Goal: Task Accomplishment & Management: Use online tool/utility

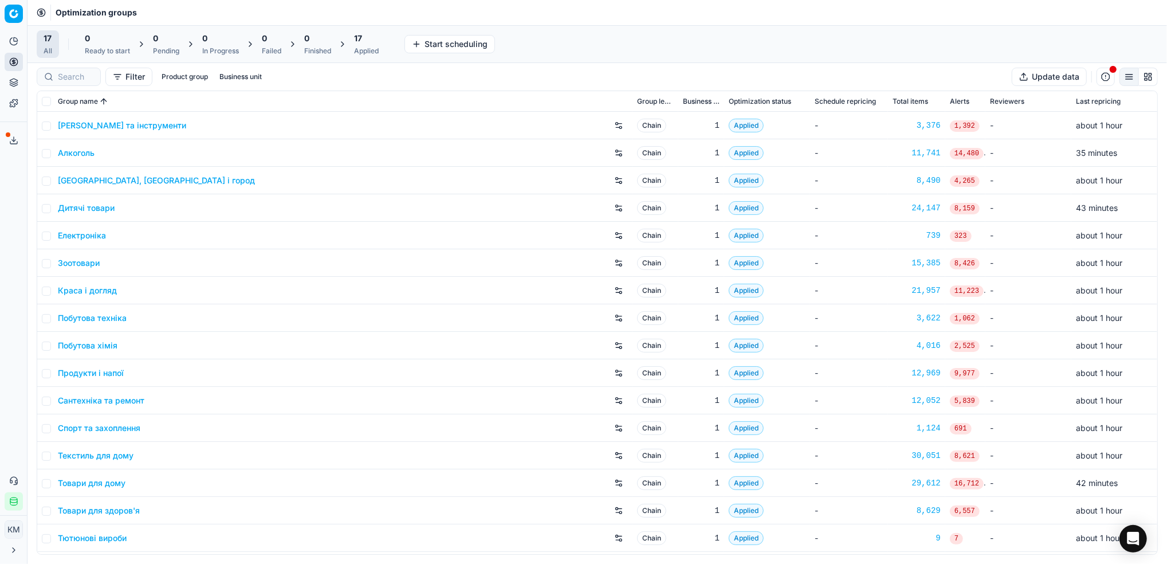
click at [92, 291] on link "Краса і догляд" at bounding box center [87, 290] width 59 height 11
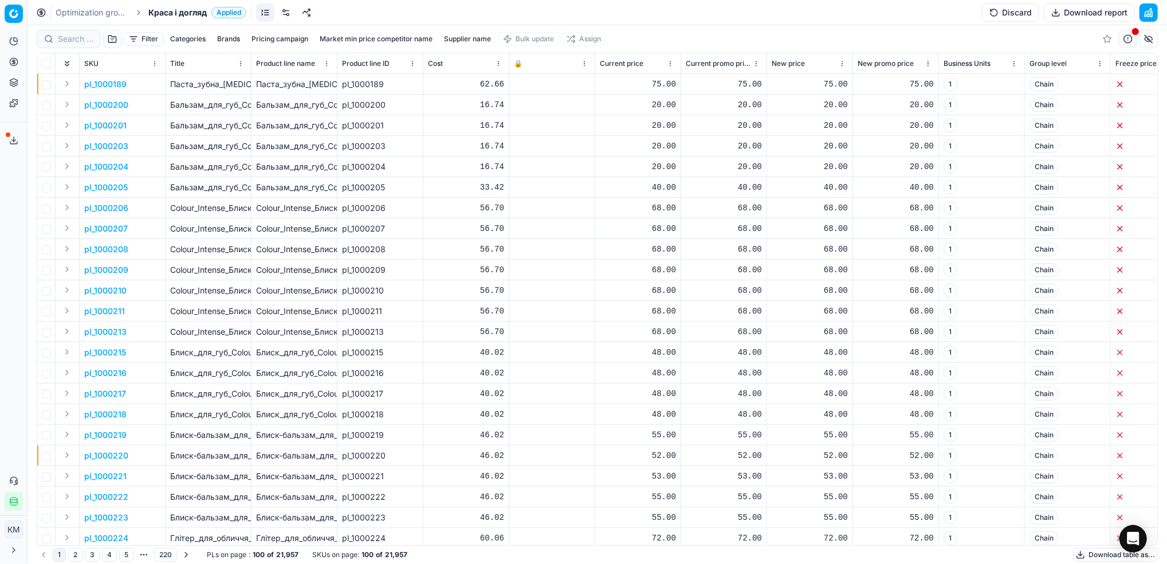
click at [455, 31] on div "Filter Categories Brands Pricing campaign Market min price competitor name Supp…" at bounding box center [597, 38] width 1121 height 27
click at [454, 35] on button "Supplier name" at bounding box center [467, 39] width 56 height 14
type input "кімберлі"
click at [515, 175] on button "Apply" at bounding box center [522, 175] width 28 height 14
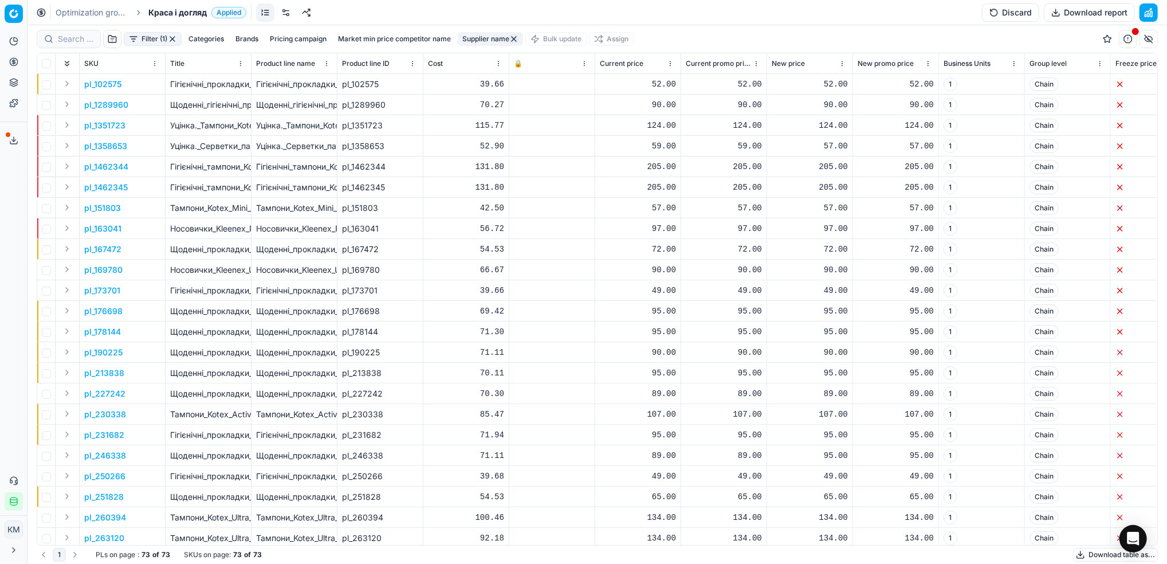
click at [1084, 552] on button "Download table as..." at bounding box center [1115, 555] width 85 height 14
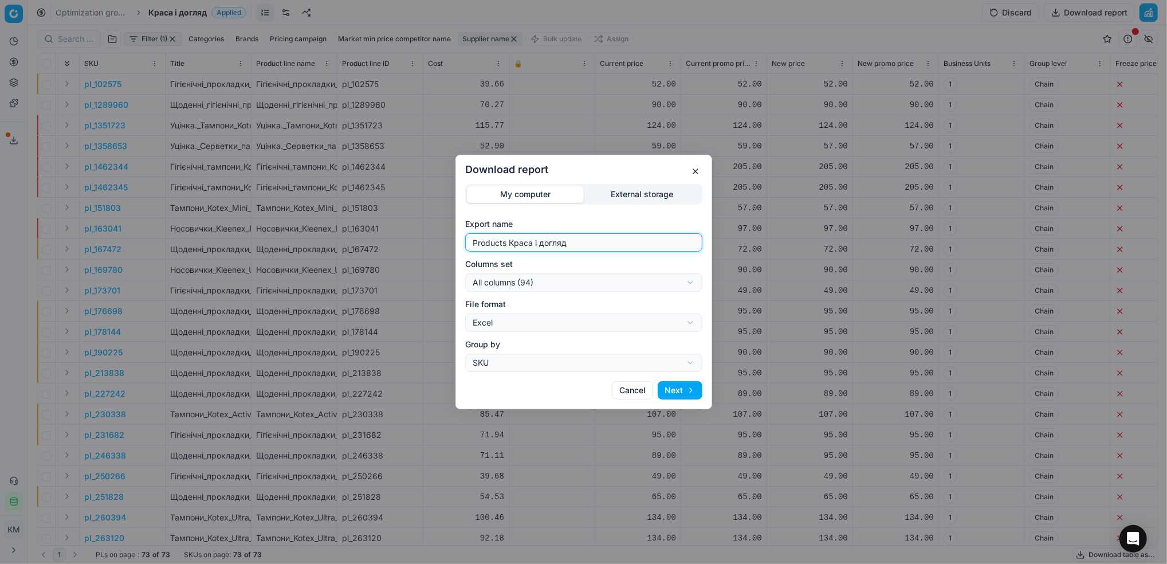
drag, startPoint x: 596, startPoint y: 247, endPoint x: 429, endPoint y: 245, distance: 167.3
click at [429, 245] on div "Download report My computer External storage Export name Products Краса і догля…" at bounding box center [583, 282] width 1167 height 564
type input "кку"
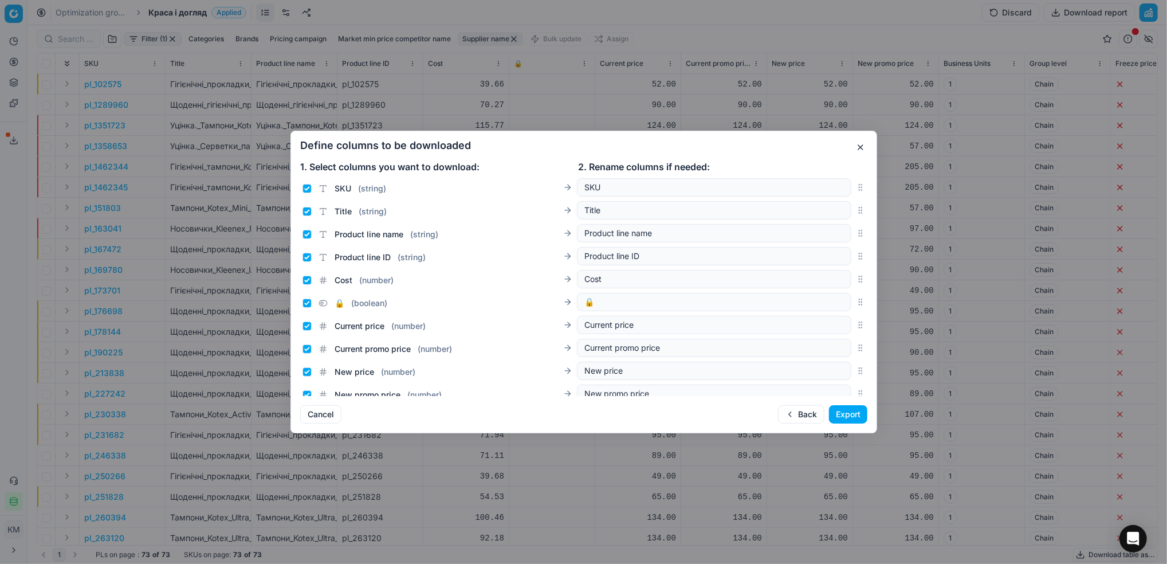
click at [846, 419] on button "Export" at bounding box center [848, 414] width 38 height 18
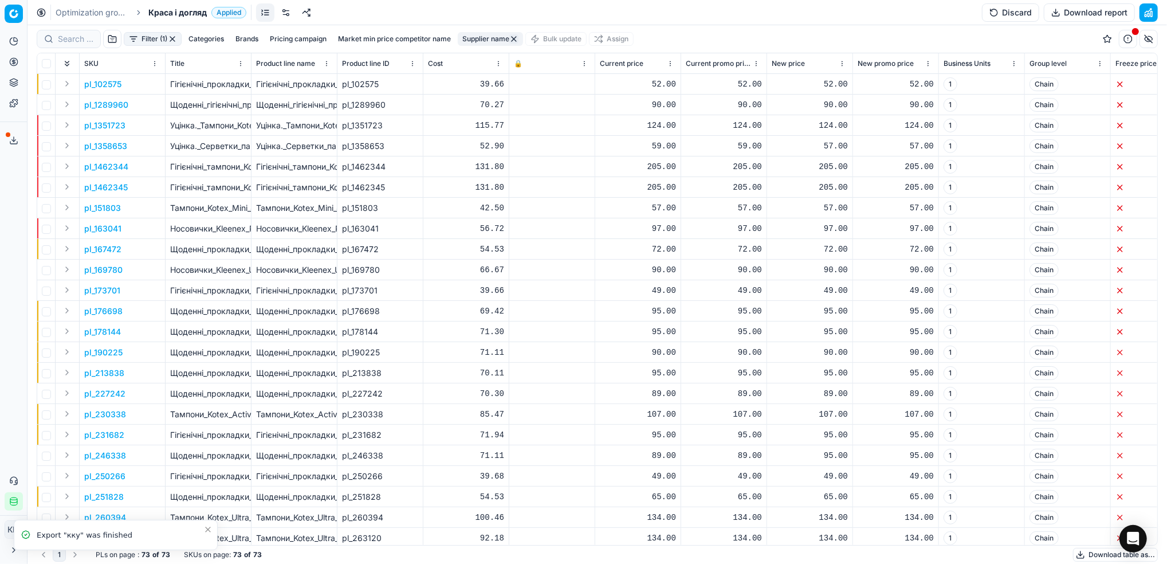
click at [13, 143] on icon at bounding box center [13, 140] width 9 height 9
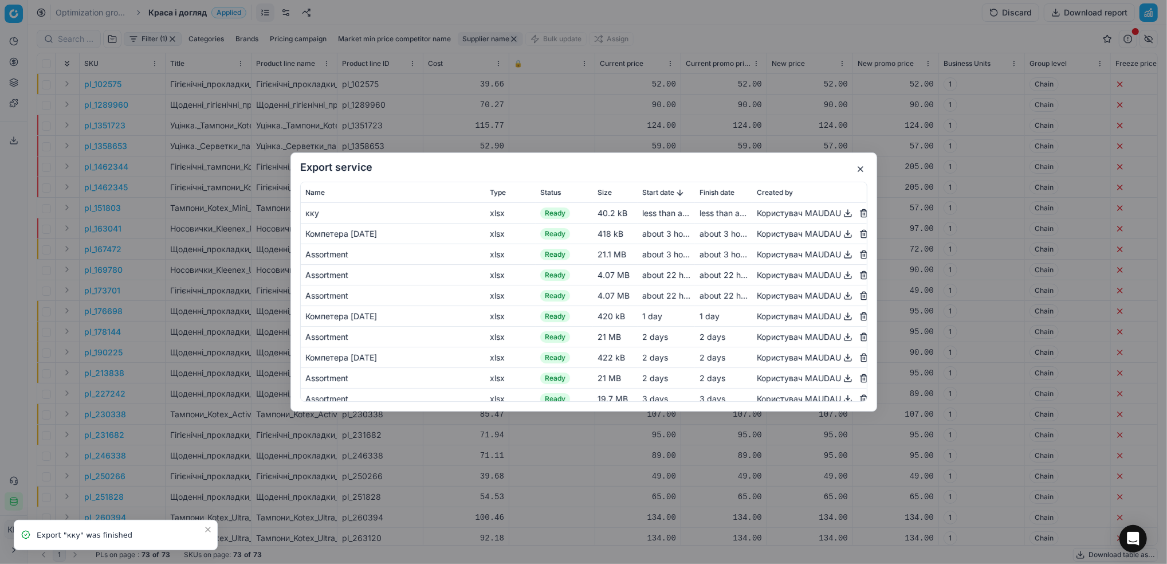
click at [841, 213] on button "button" at bounding box center [848, 213] width 14 height 14
